Goal: Register for event/course

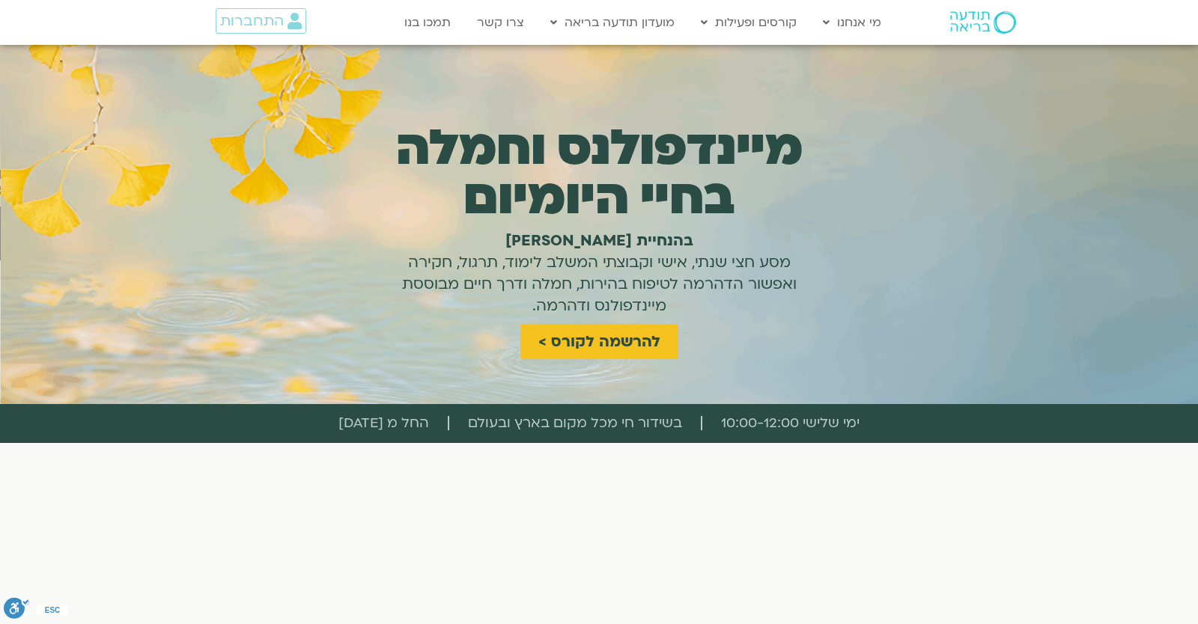
scroll to position [3464, 0]
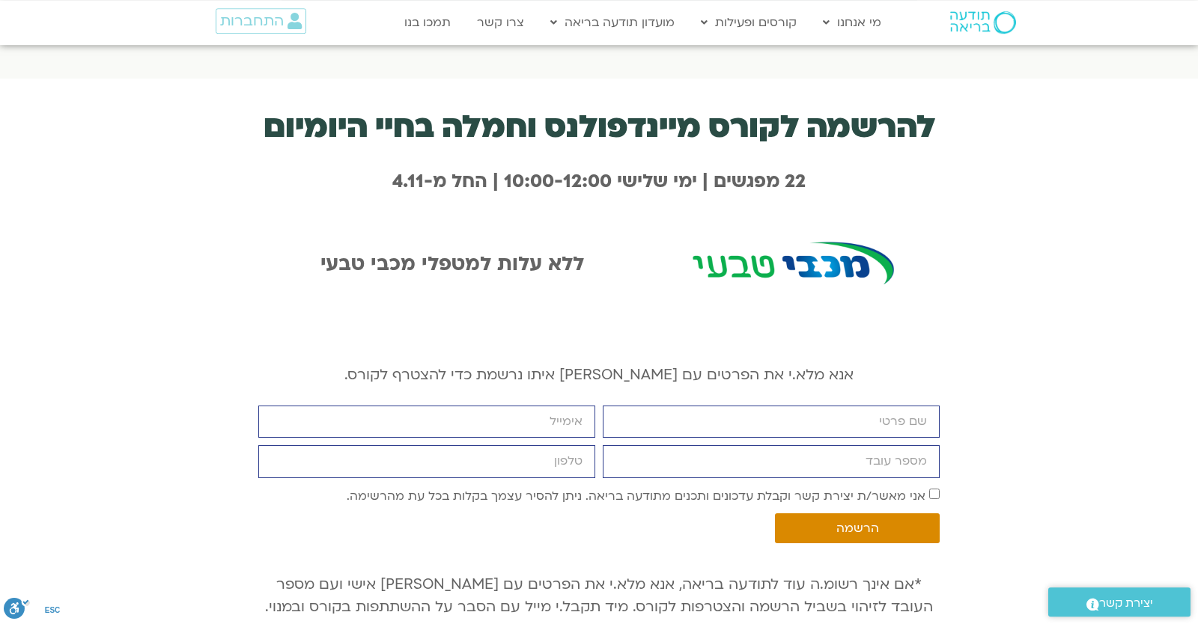
click at [1031, 332] on div "להרשמה לקורס מיינדפולנס וחמלה בחיי היומיום 22 מפגשים | ימי שלישי 10:00-12:00 | …" at bounding box center [599, 392] width 1198 height 627
click at [698, 414] on input "firstname" at bounding box center [771, 422] width 337 height 32
click at [706, 406] on input "firstname" at bounding box center [771, 422] width 337 height 32
type input "יונתן"
click at [519, 409] on input "email" at bounding box center [426, 422] width 337 height 32
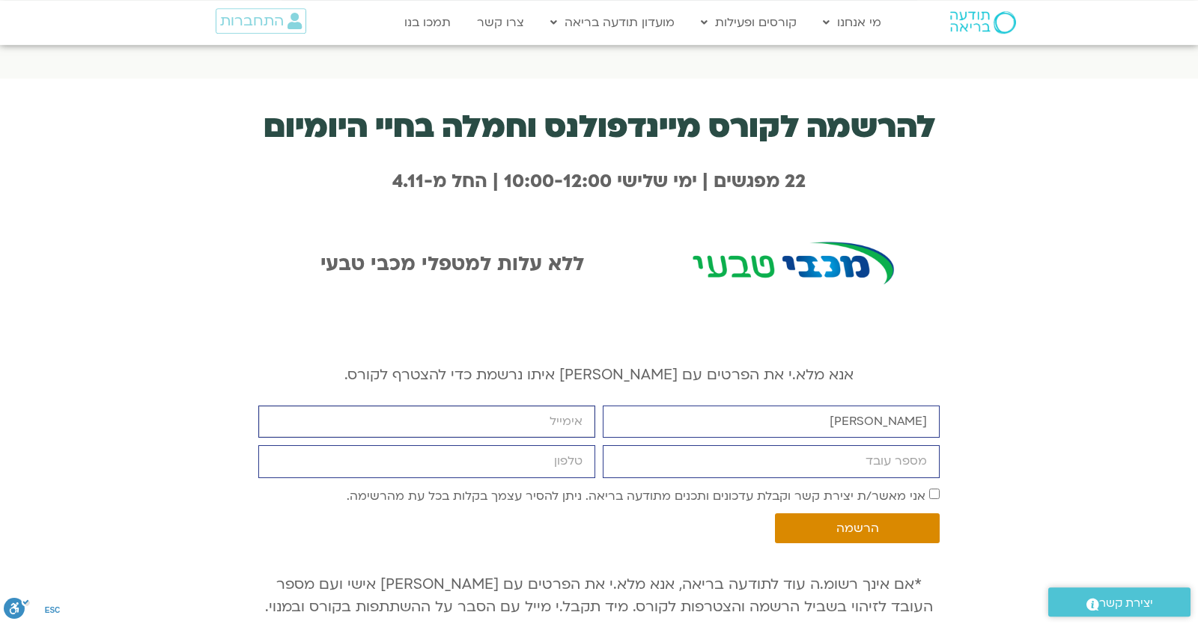
click at [519, 409] on input "email" at bounding box center [426, 422] width 337 height 32
type input "yonatanrf3@gmail.com"
click at [645, 445] on input "מספר עובד" at bounding box center [771, 461] width 337 height 32
type input "6904636"
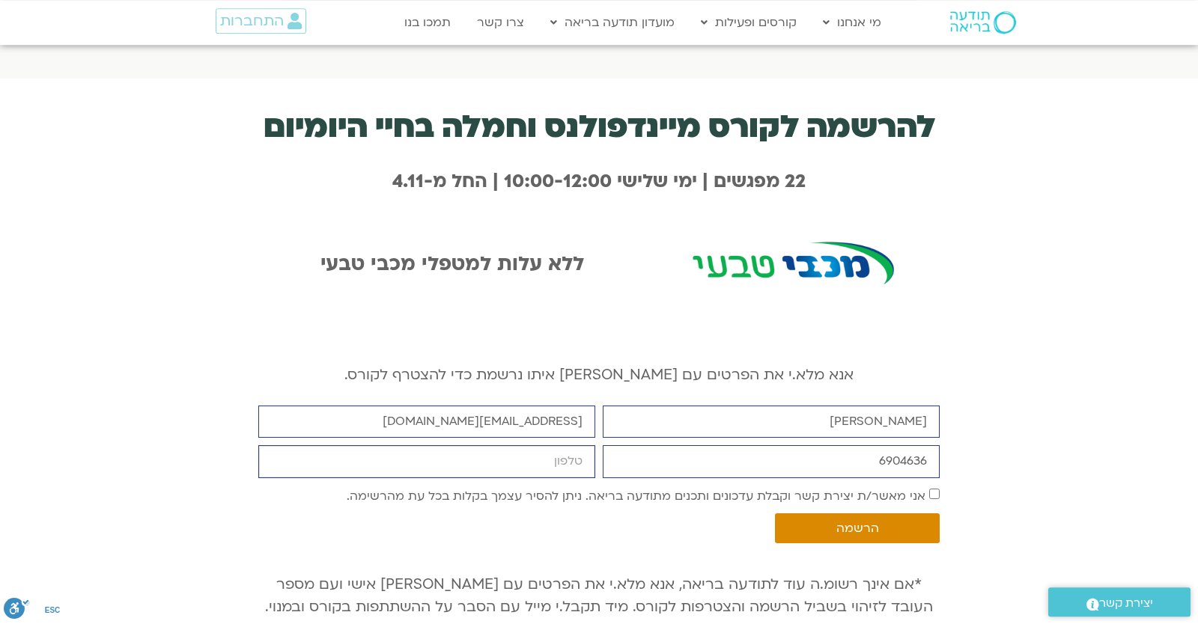
click at [560, 460] on input "cellphone" at bounding box center [426, 461] width 337 height 32
click at [595, 478] on input "0546099041" at bounding box center [426, 461] width 337 height 32
type input "0546099041"
click at [668, 487] on label "אני מאשר/ת יצירת קשר וקבלת עדכונים ותכנים מתודעה בריאה. ניתן להסיר עצמך בקלות ב…" at bounding box center [636, 495] width 579 height 16
click at [824, 522] on span "הרשמה" at bounding box center [857, 528] width 129 height 13
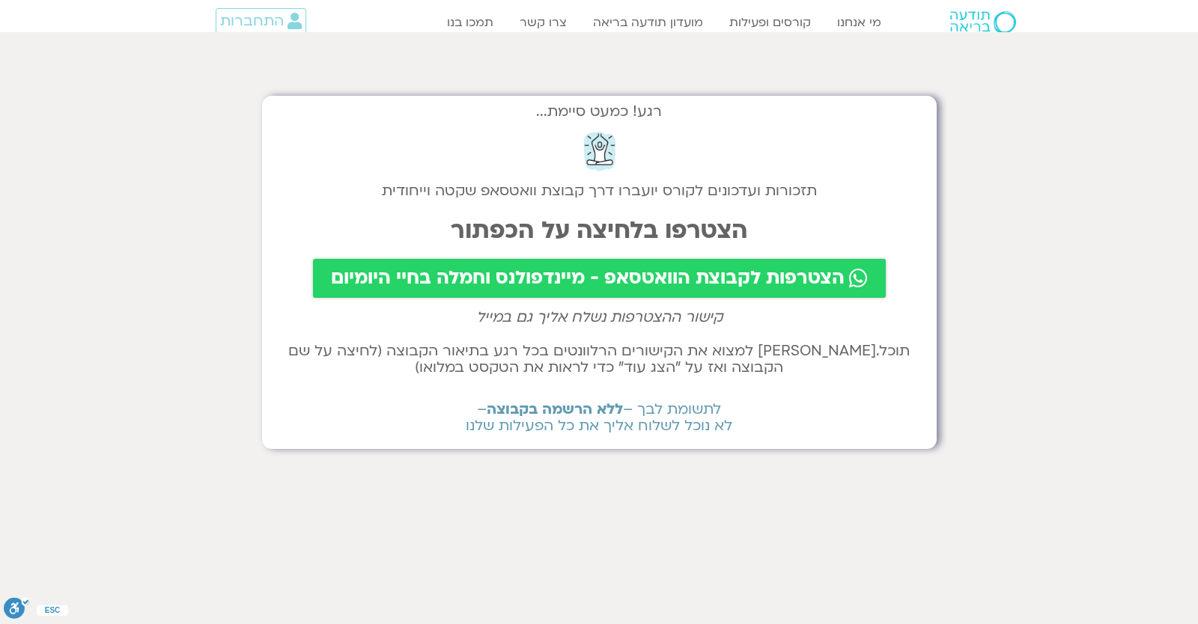
click at [416, 287] on span "הצטרפות לקבוצת הוואטסאפ - מיינדפולנס וחמלה בחיי היומיום" at bounding box center [588, 278] width 514 height 21
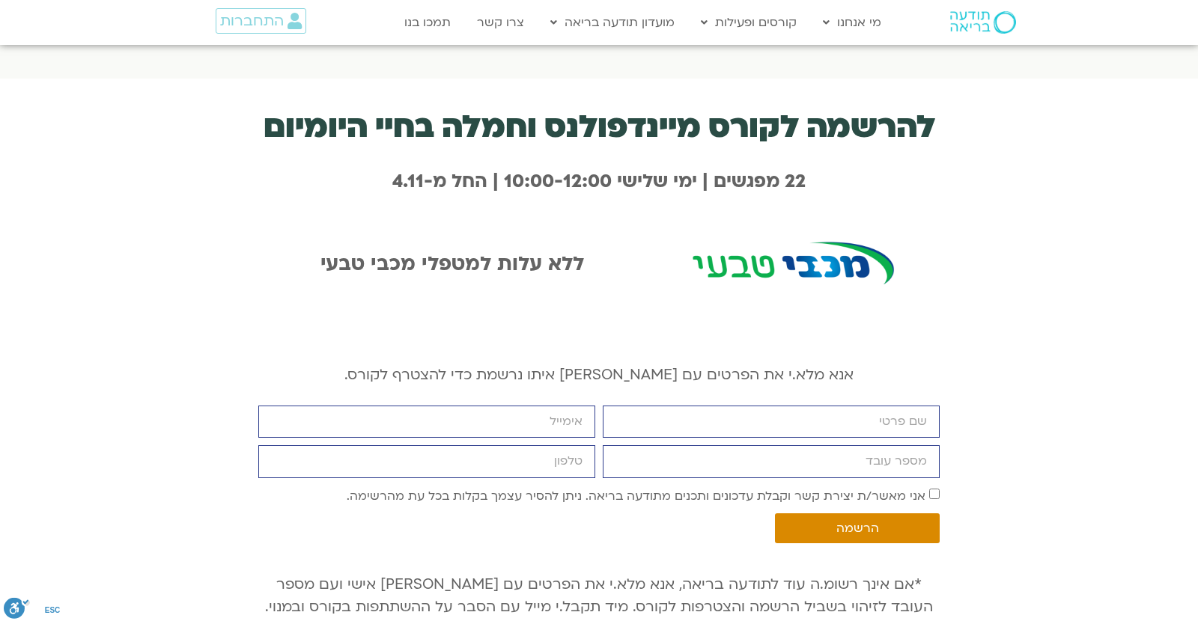
scroll to position [3464, 0]
click at [270, 24] on span "התחברות" at bounding box center [252, 21] width 64 height 16
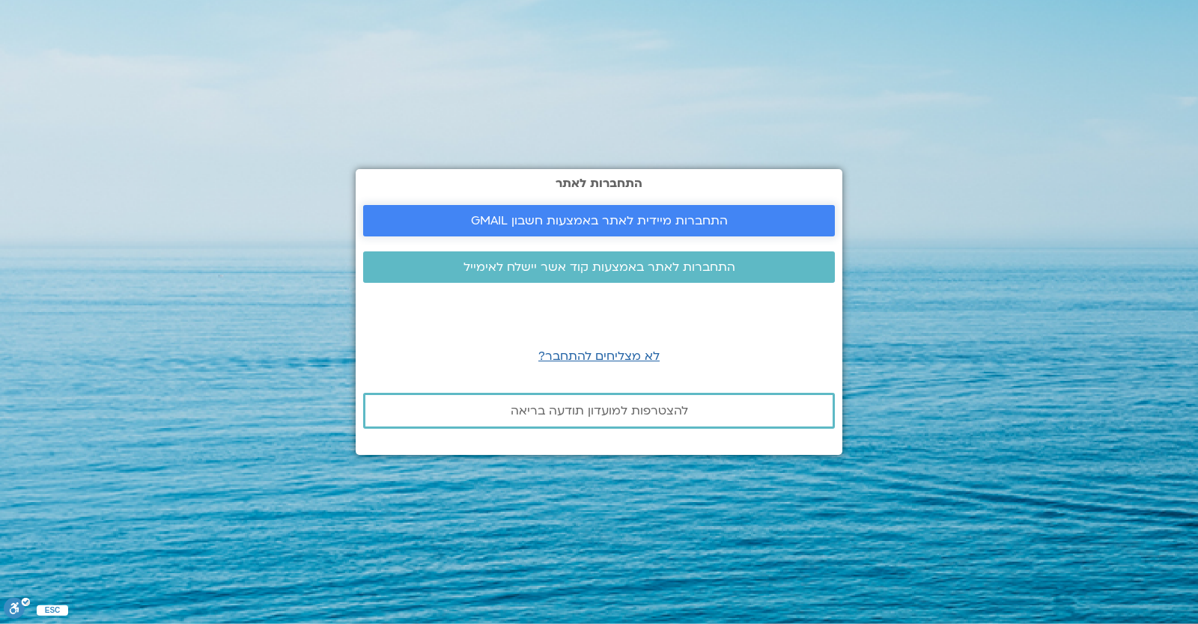
click at [552, 227] on span "התחברות מיידית לאתר באמצעות חשבון GMAIL" at bounding box center [599, 220] width 257 height 13
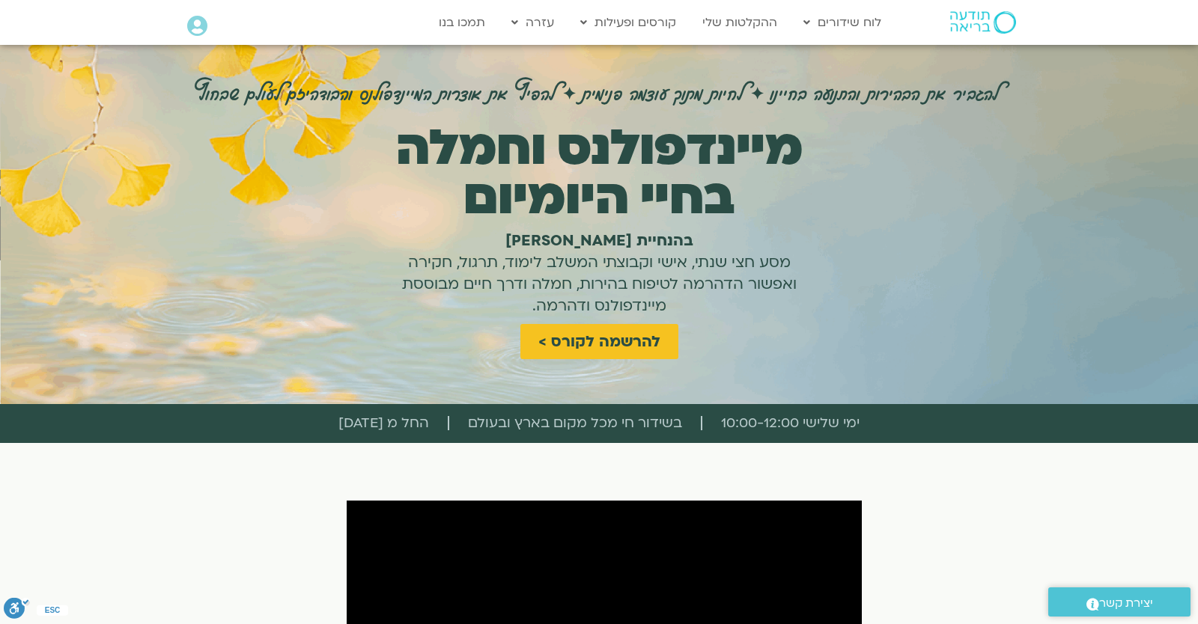
click at [731, 309] on h1 "בהנחיית אלה [PERSON_NAME] מסע חצי שנתי, אישי וקבוצתי המשלב לימוד, תרגול, חקירה …" at bounding box center [598, 273] width 419 height 87
click at [614, 344] on span "להרשמה לקורס >" at bounding box center [599, 341] width 122 height 17
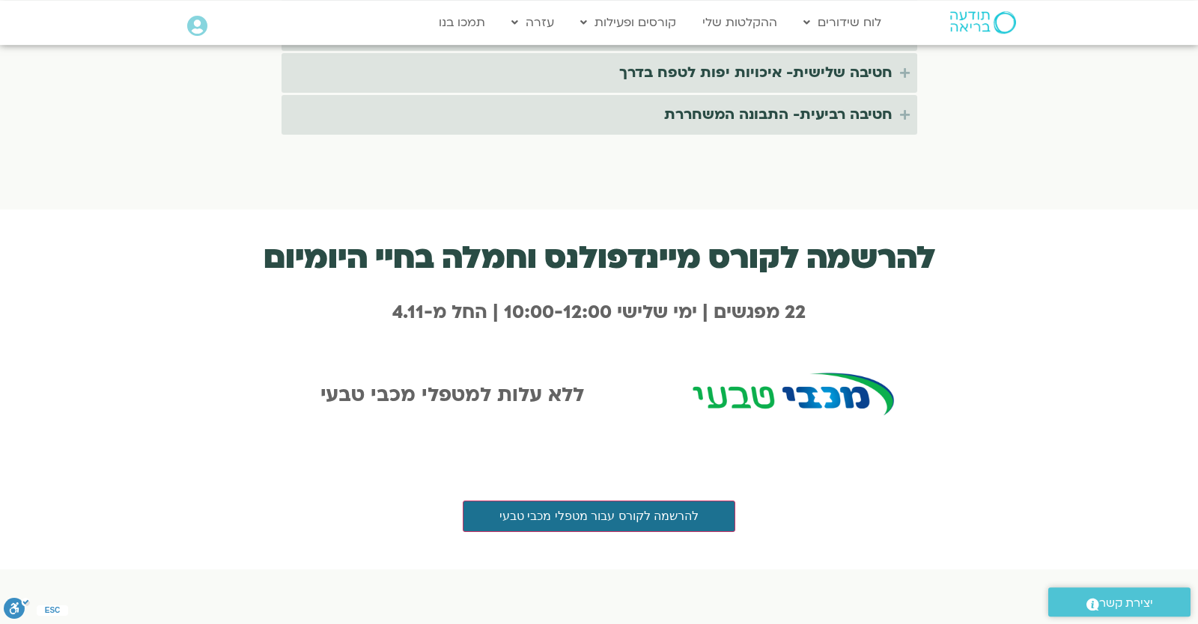
scroll to position [3464, 0]
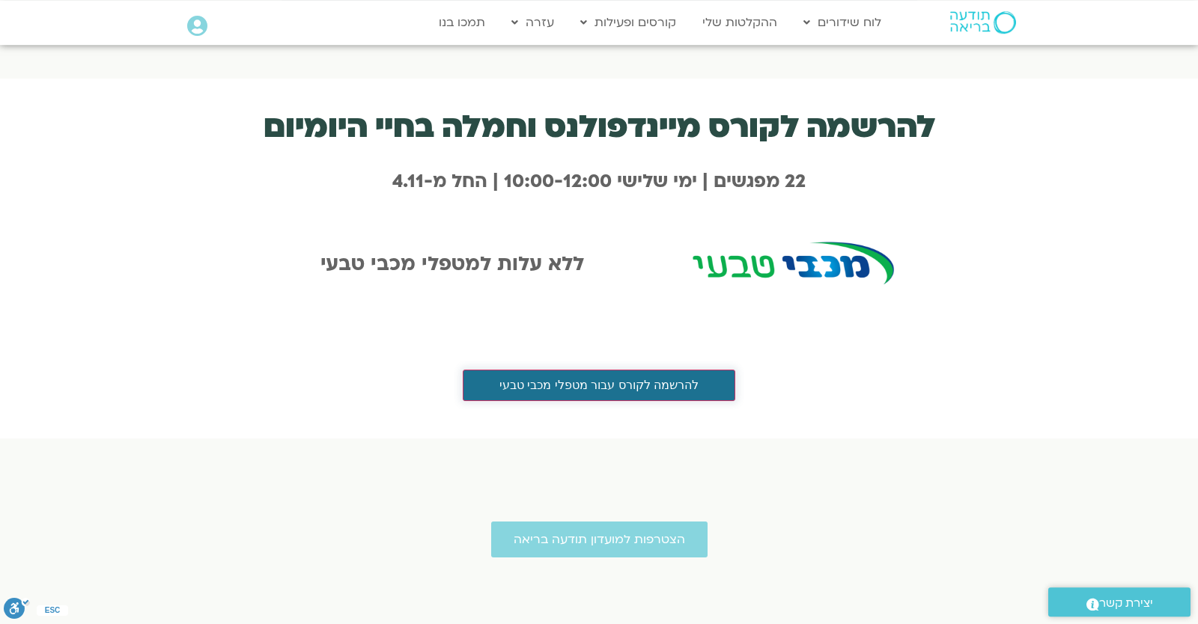
click at [660, 370] on button "להרשמה לקורס עבור מטפלי מכבי טבעי" at bounding box center [599, 385] width 272 height 31
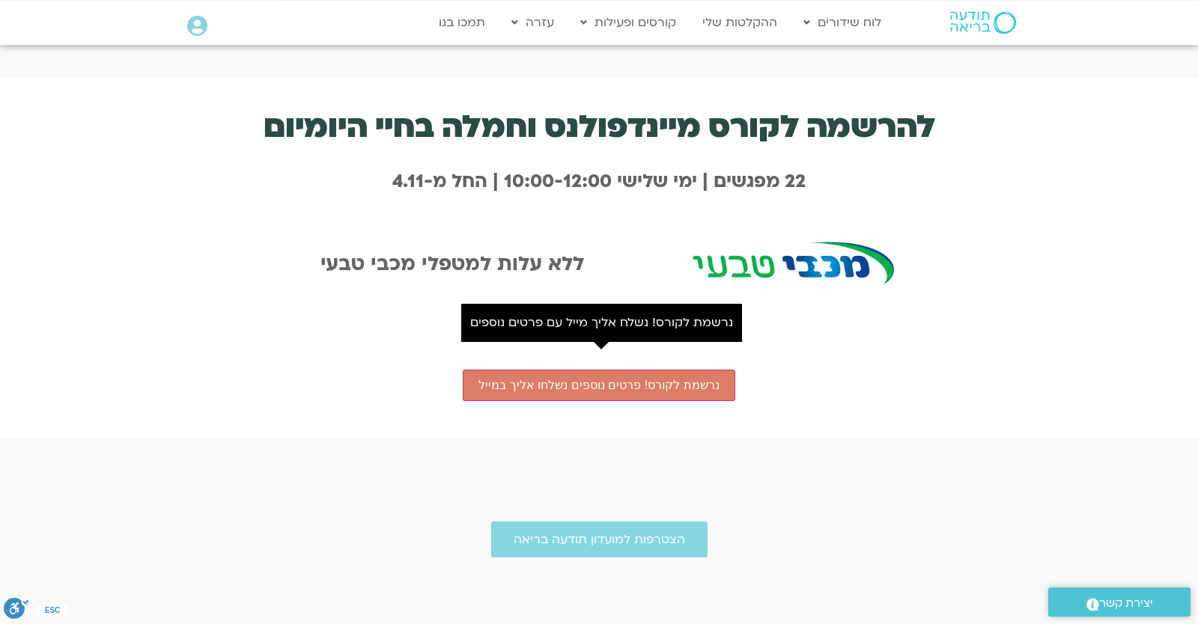
click at [618, 411] on div "להרשמה לקורס מיינדפולנס וחמלה בחיי היומיום 22 מפגשים | ימי שלישי 10:00-12:00 | …" at bounding box center [598, 259] width 681 height 360
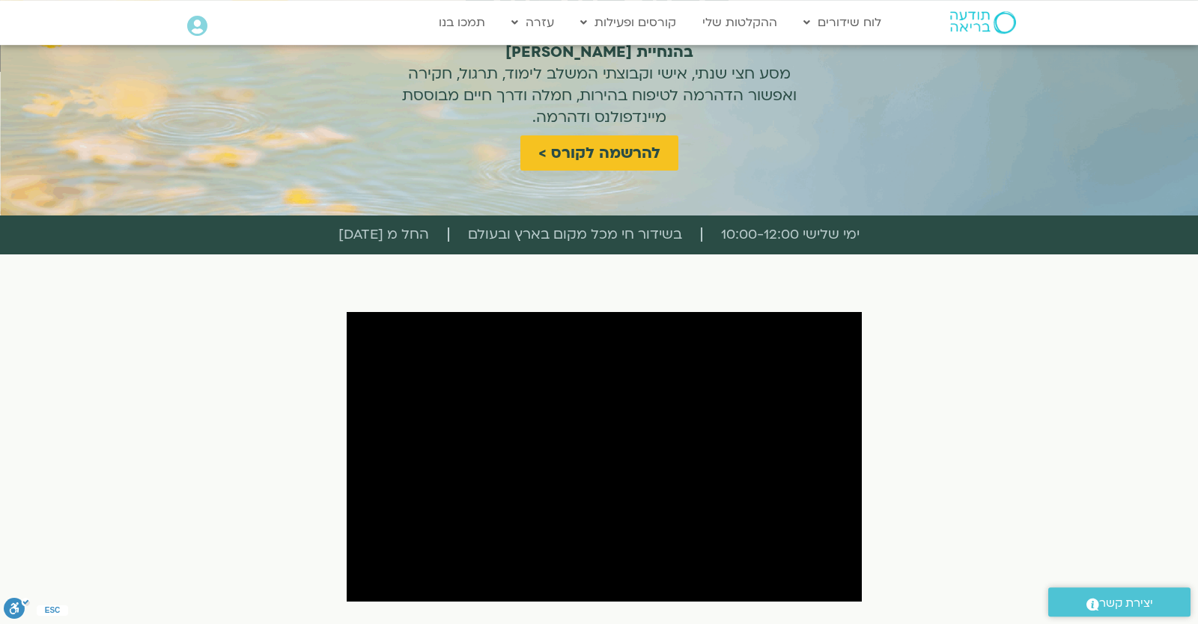
scroll to position [0, 0]
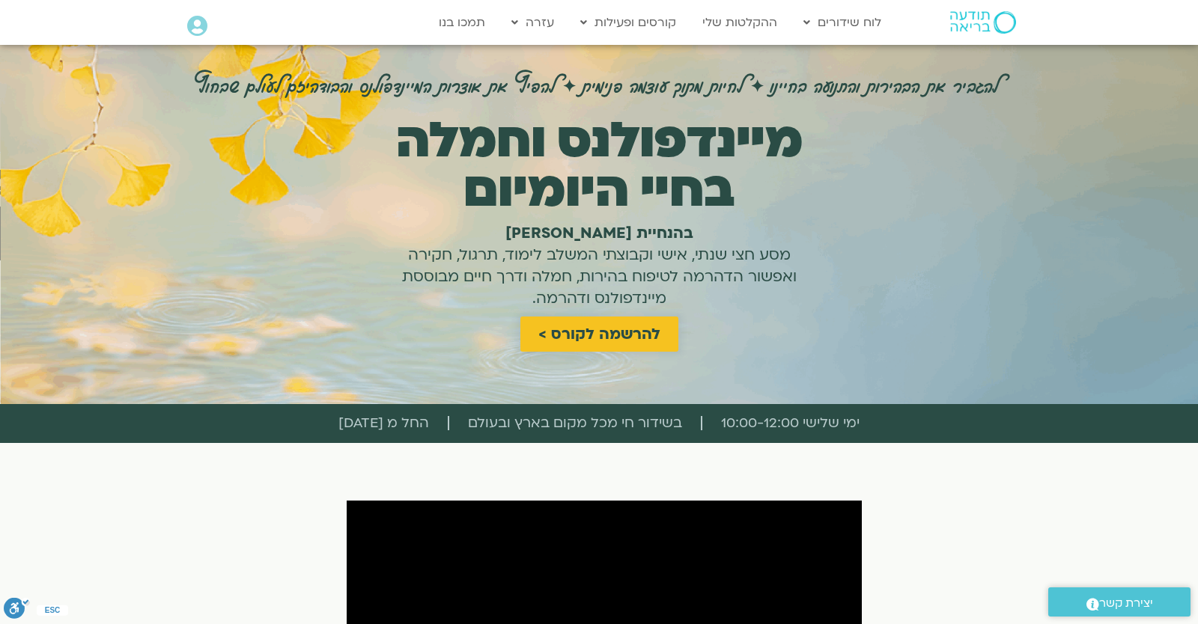
click at [614, 338] on span "להרשמה לקורס >" at bounding box center [599, 334] width 122 height 17
